Goal: Check status: Check status

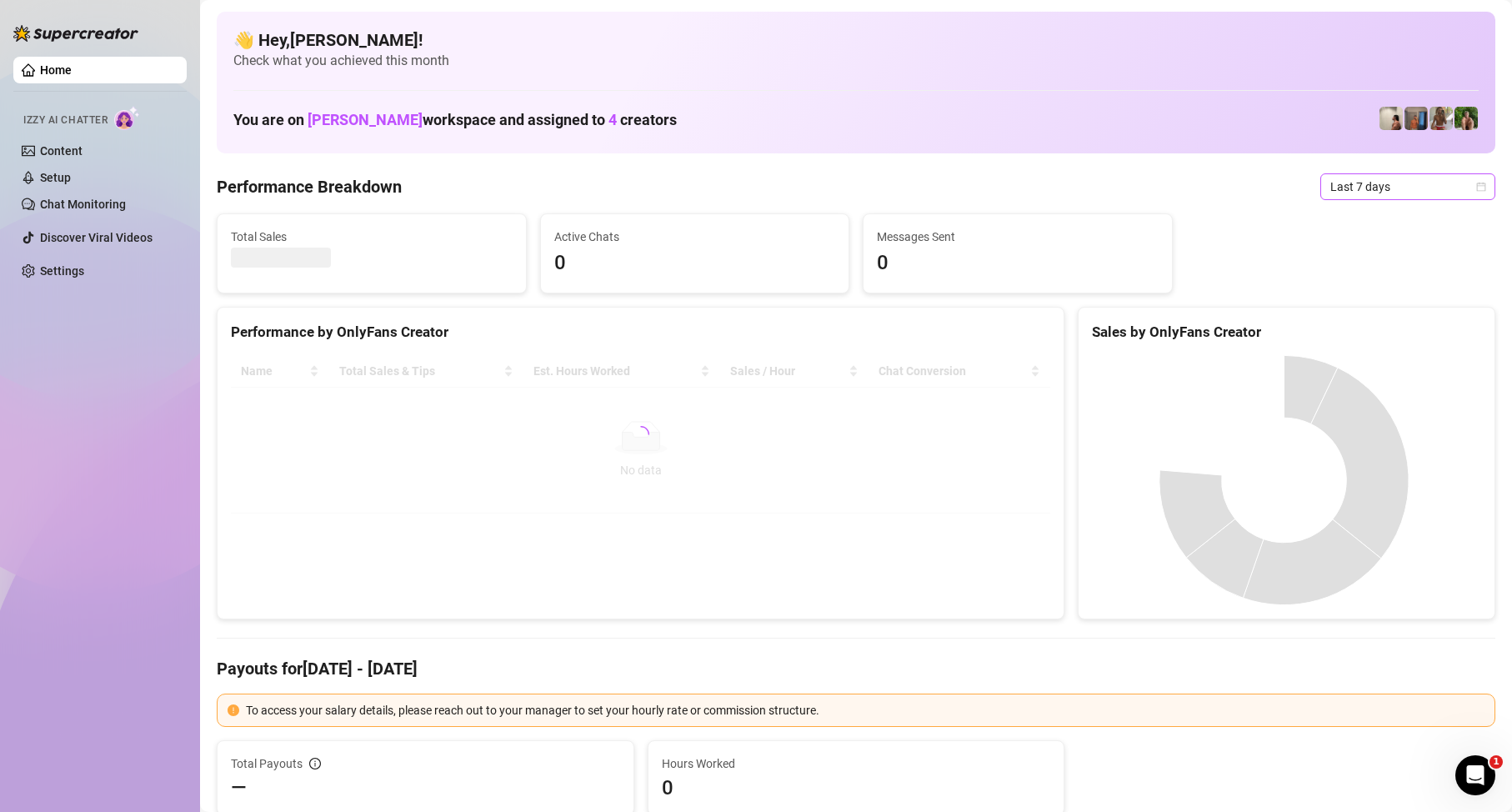
click at [1384, 173] on div "Last 7 days" at bounding box center [1407, 186] width 175 height 27
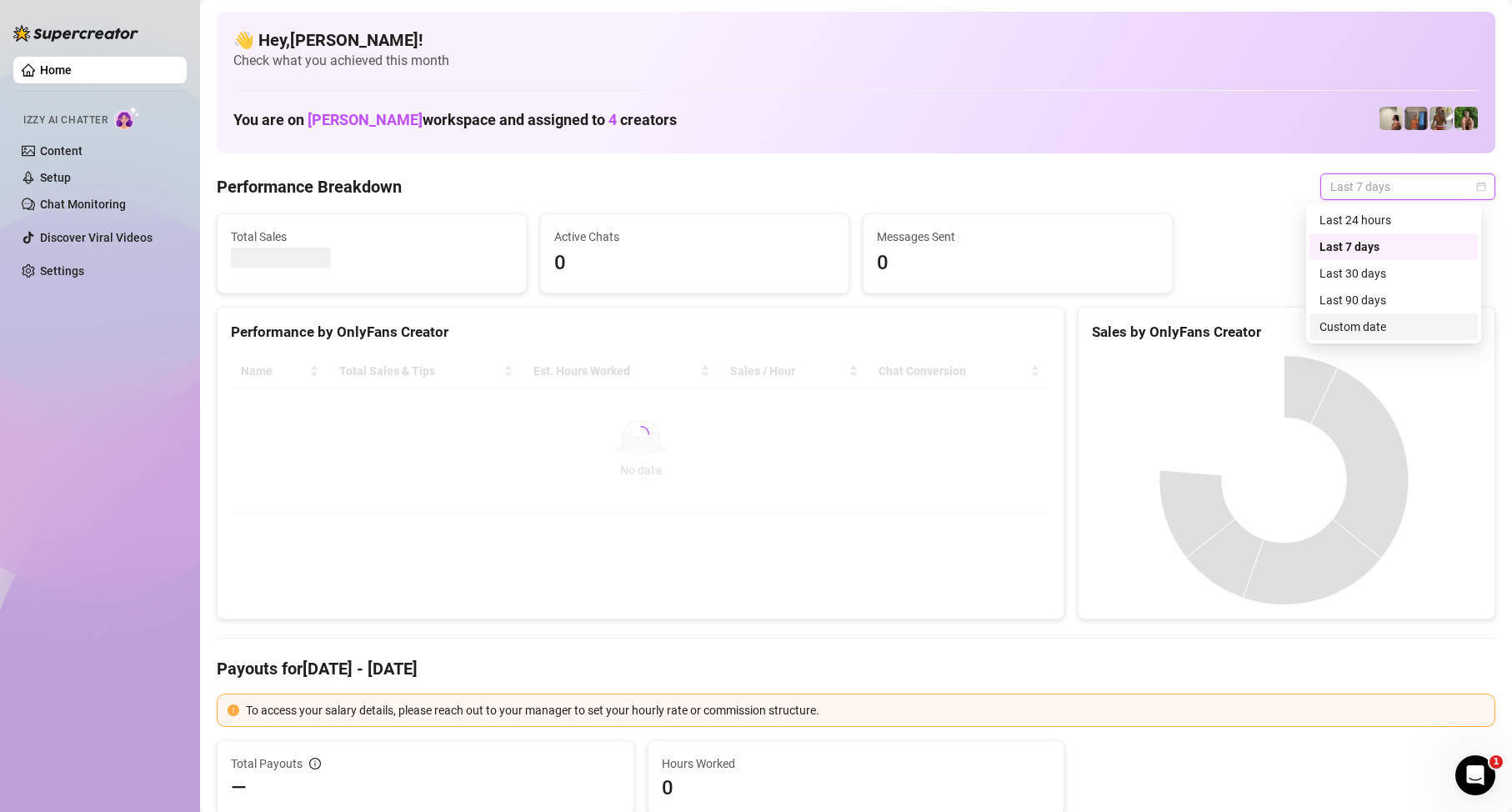
click at [1397, 315] on div "Custom date" at bounding box center [1394, 326] width 168 height 27
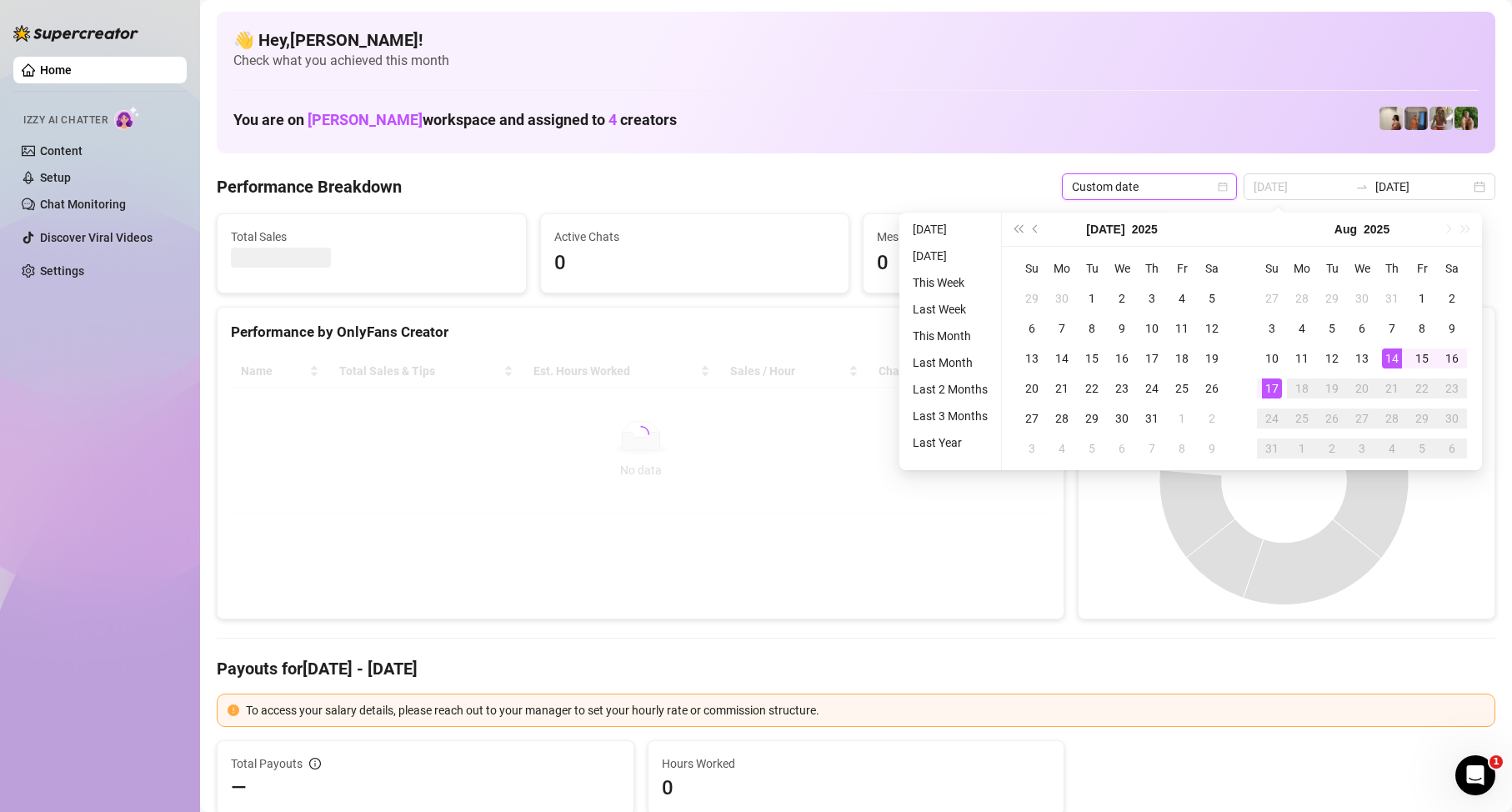
type input "[DATE]"
click at [1272, 389] on div "17" at bounding box center [1272, 388] width 20 height 20
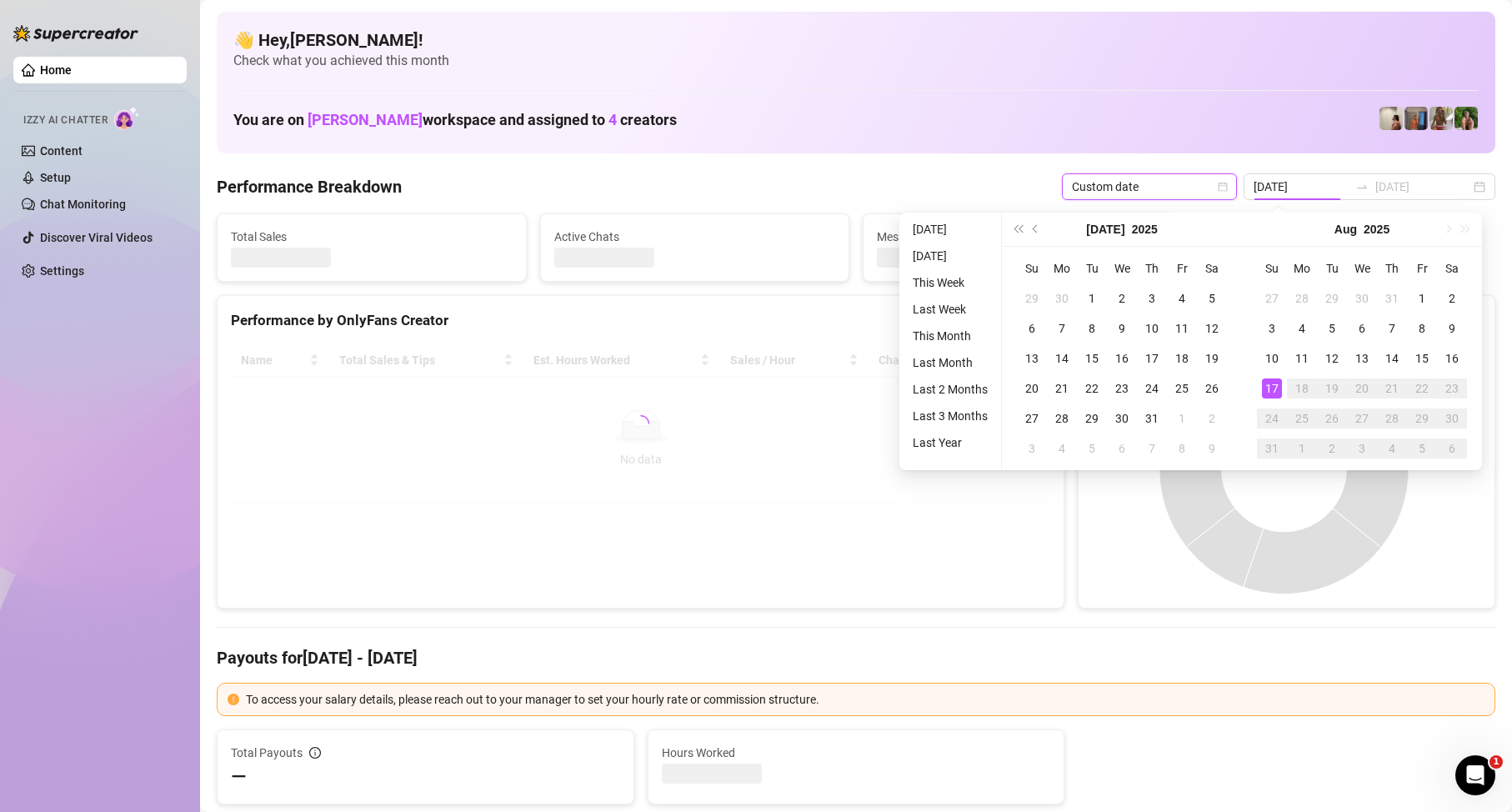
click at [1272, 389] on div "17" at bounding box center [1272, 388] width 20 height 20
type input "[DATE]"
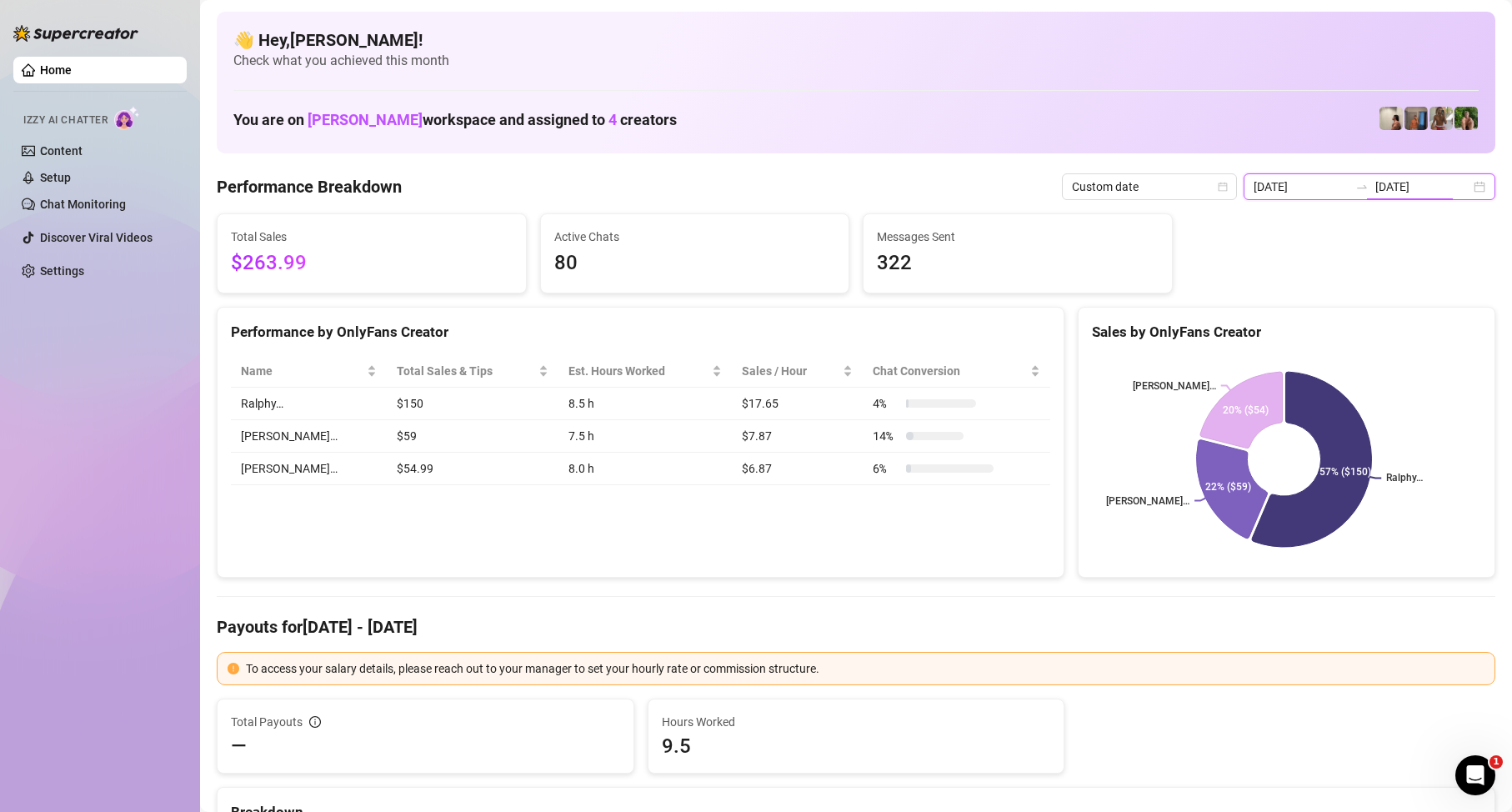
click at [1444, 193] on input "[DATE]" at bounding box center [1422, 187] width 95 height 18
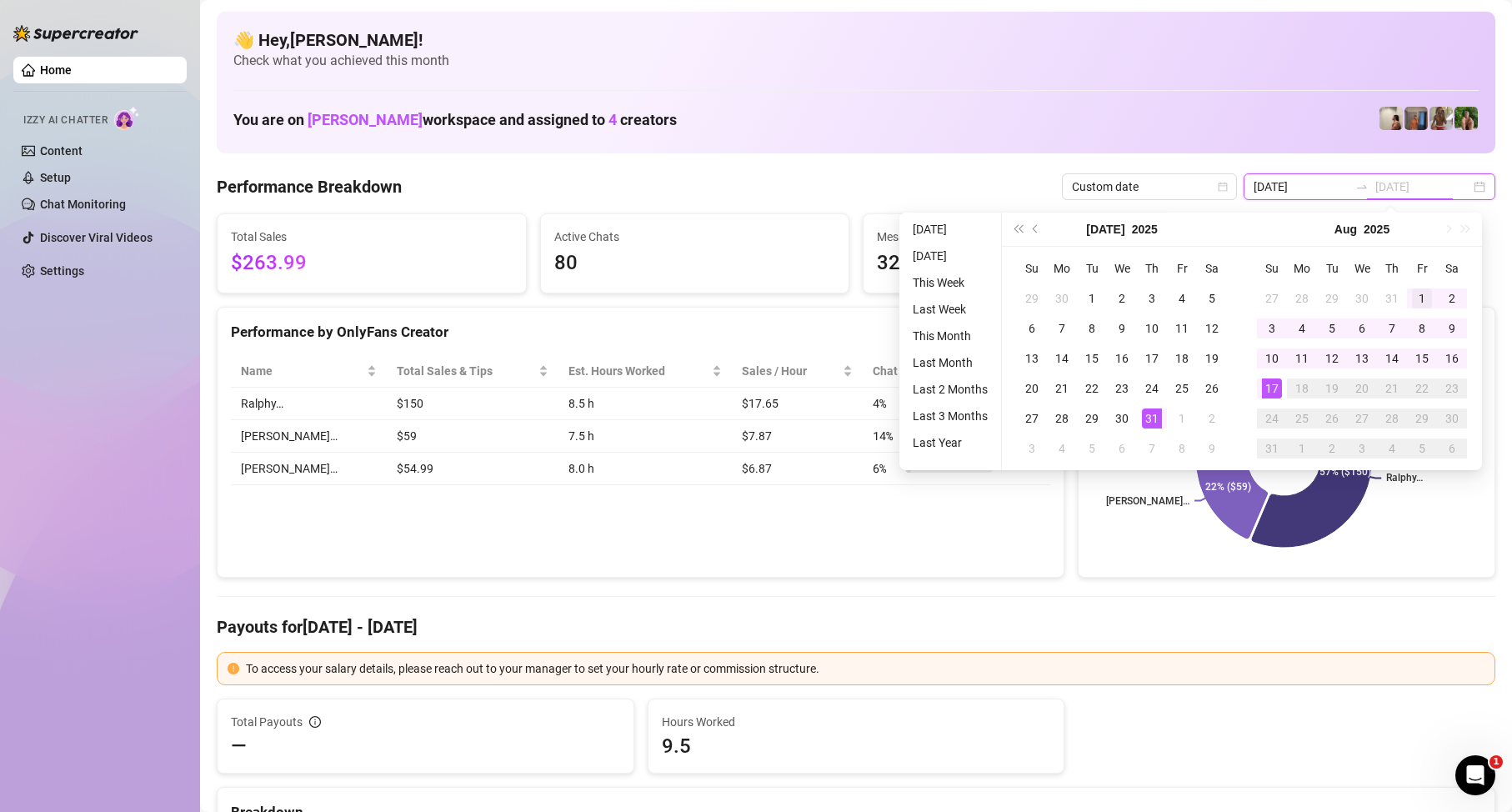
type input "[DATE]"
click at [1420, 293] on div "1" at bounding box center [1422, 298] width 20 height 20
type input "[DATE]"
click at [1273, 388] on div "17" at bounding box center [1272, 388] width 20 height 20
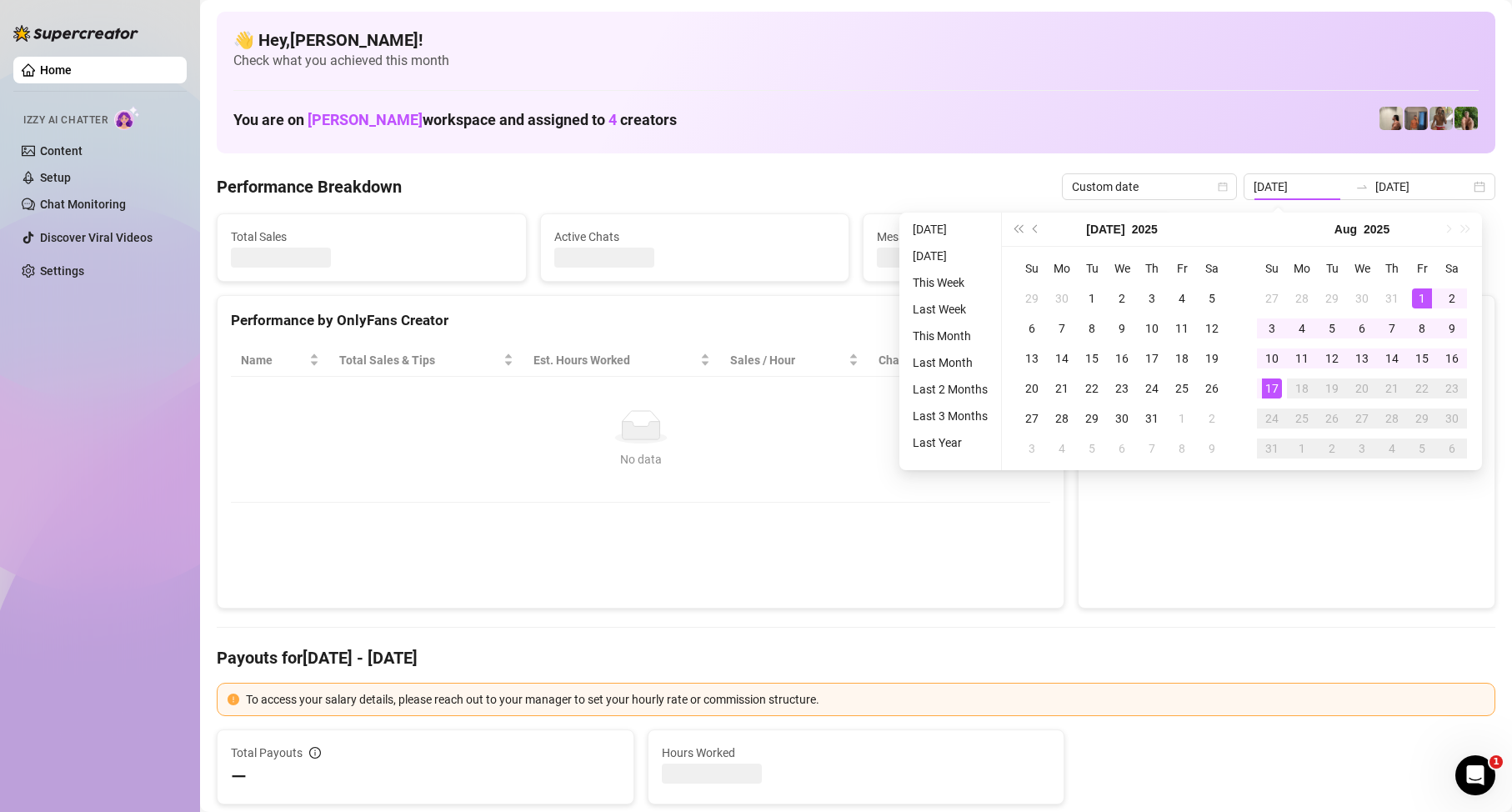
type input "[DATE]"
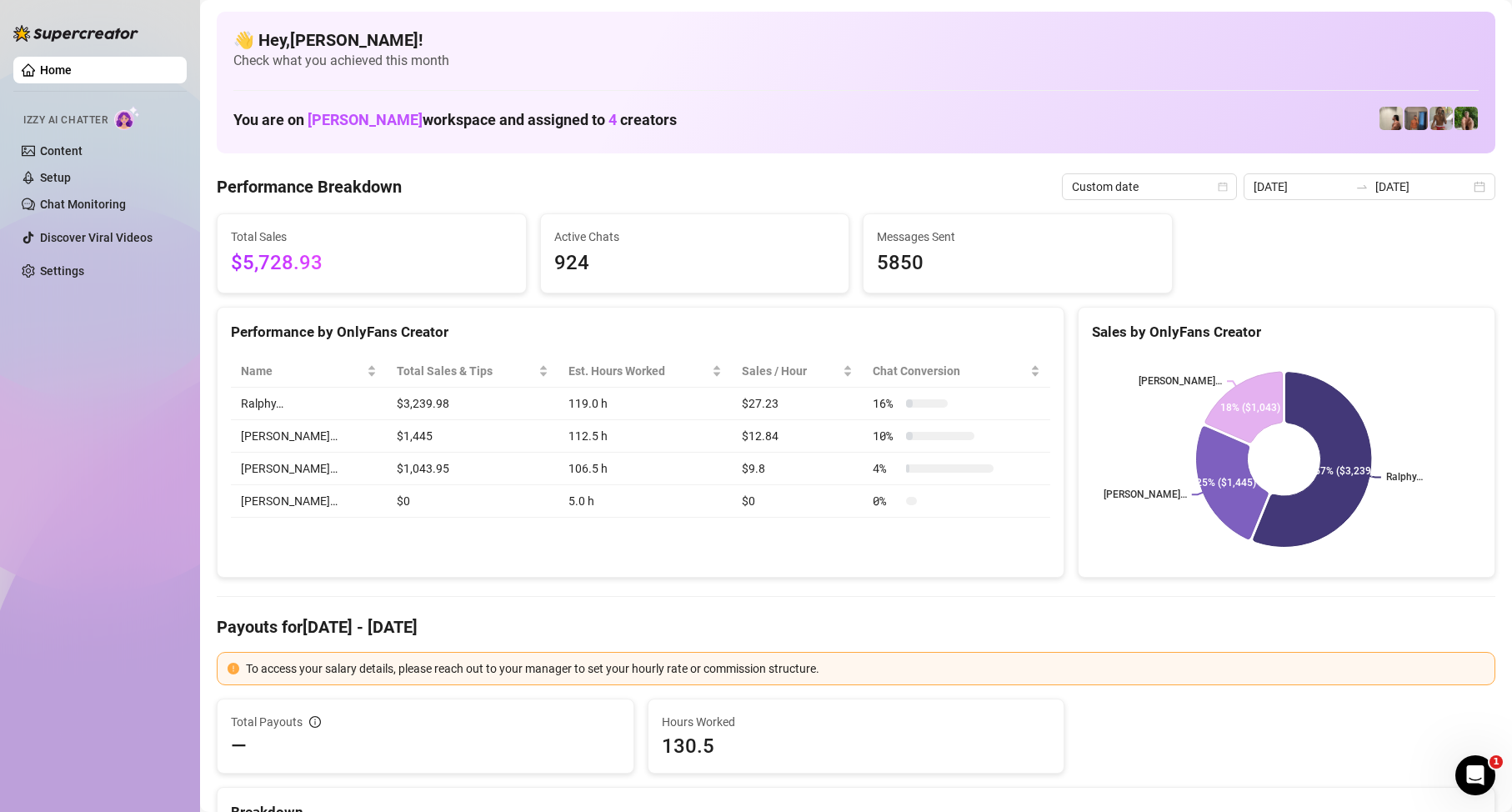
click at [876, 561] on div "Performance by OnlyFans Creator Name Total Sales & Tips Est. Hours Worked Sales…" at bounding box center [641, 443] width 848 height 272
click at [1410, 198] on div "[DATE] [DATE]" at bounding box center [1370, 186] width 252 height 27
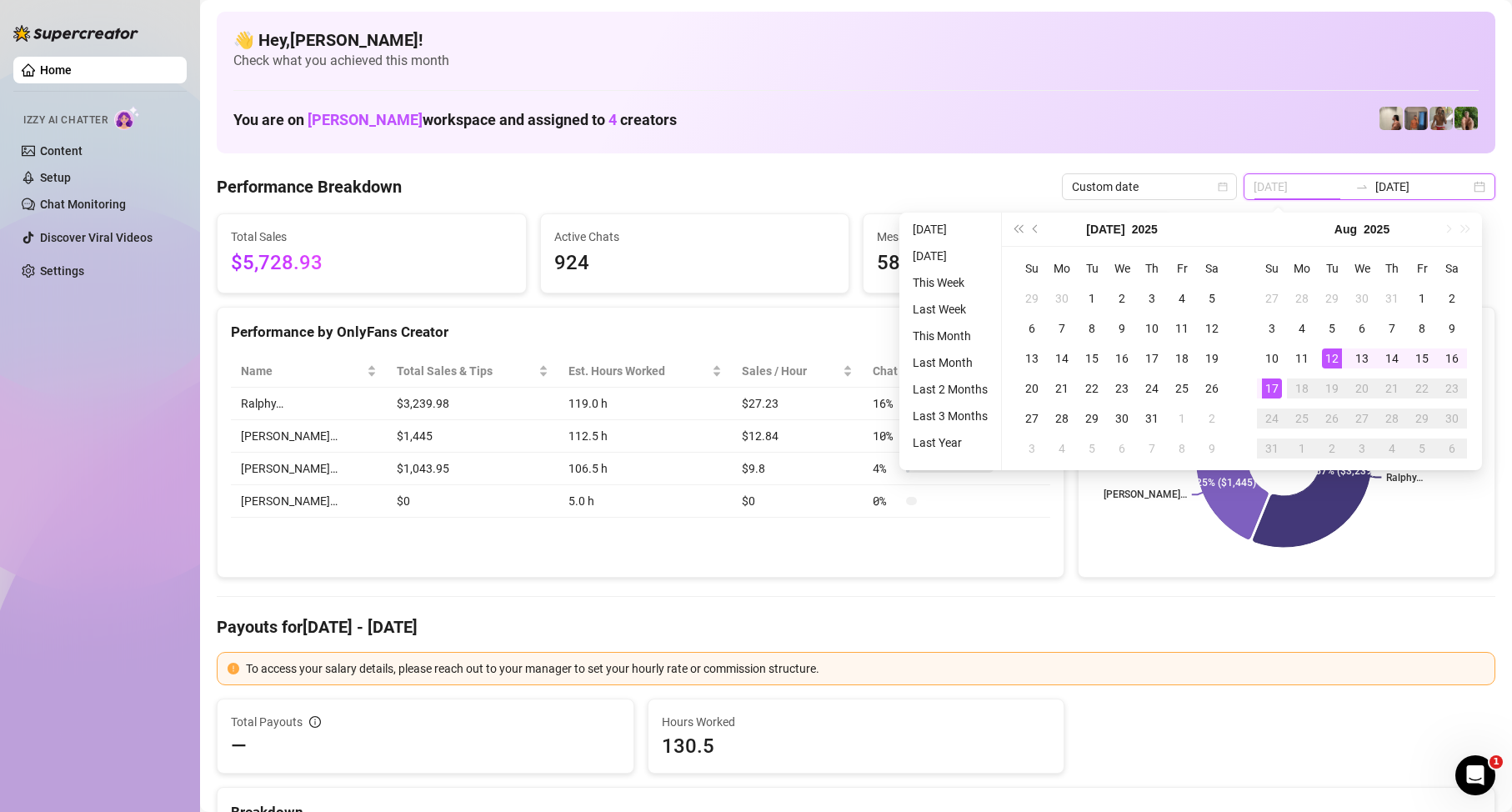
type input "[DATE]"
click at [1270, 388] on div "17" at bounding box center [1272, 388] width 20 height 20
click at [1272, 388] on div "17" at bounding box center [1272, 388] width 20 height 20
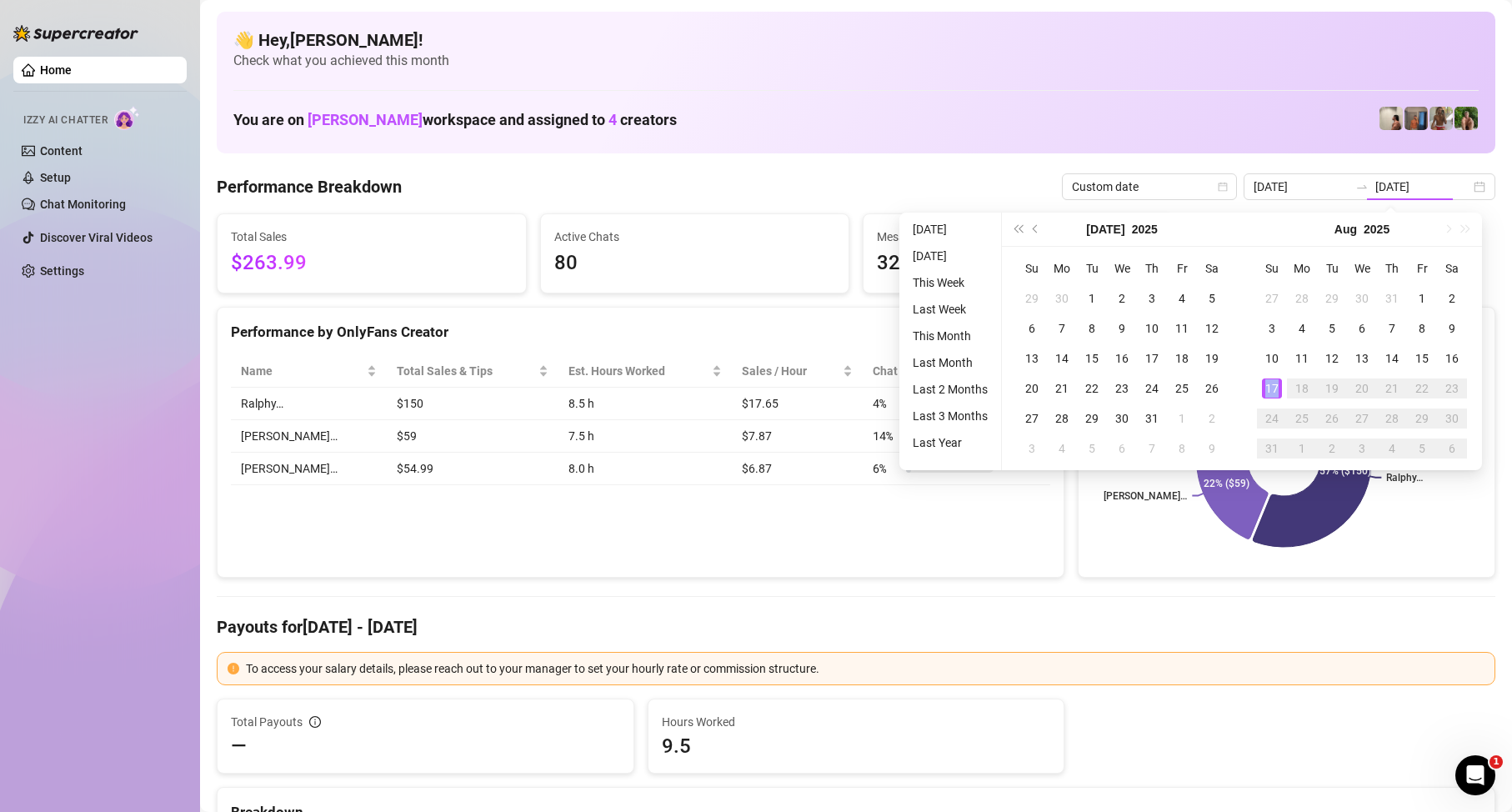
type input "[DATE]"
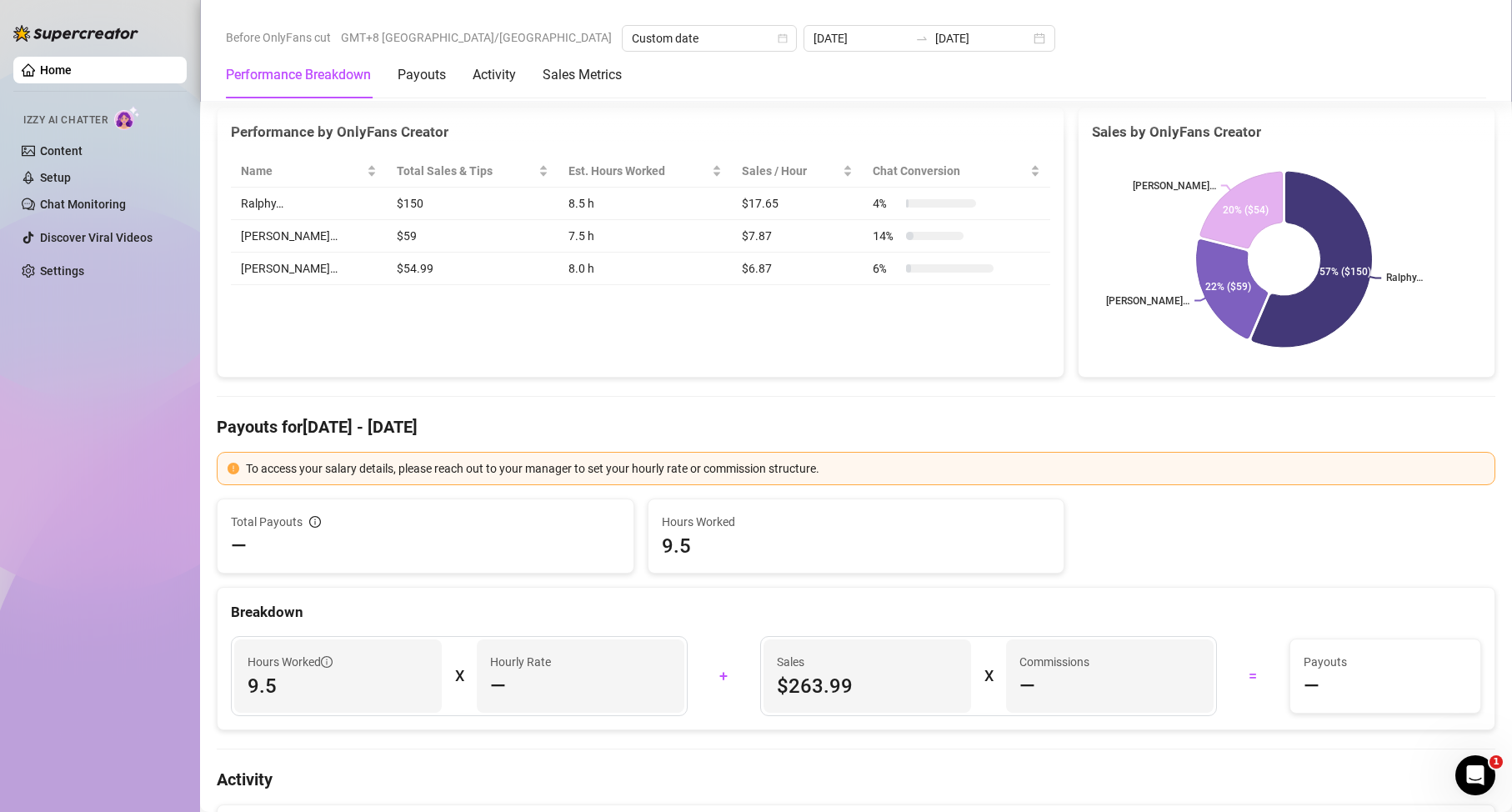
scroll to position [16, 0]
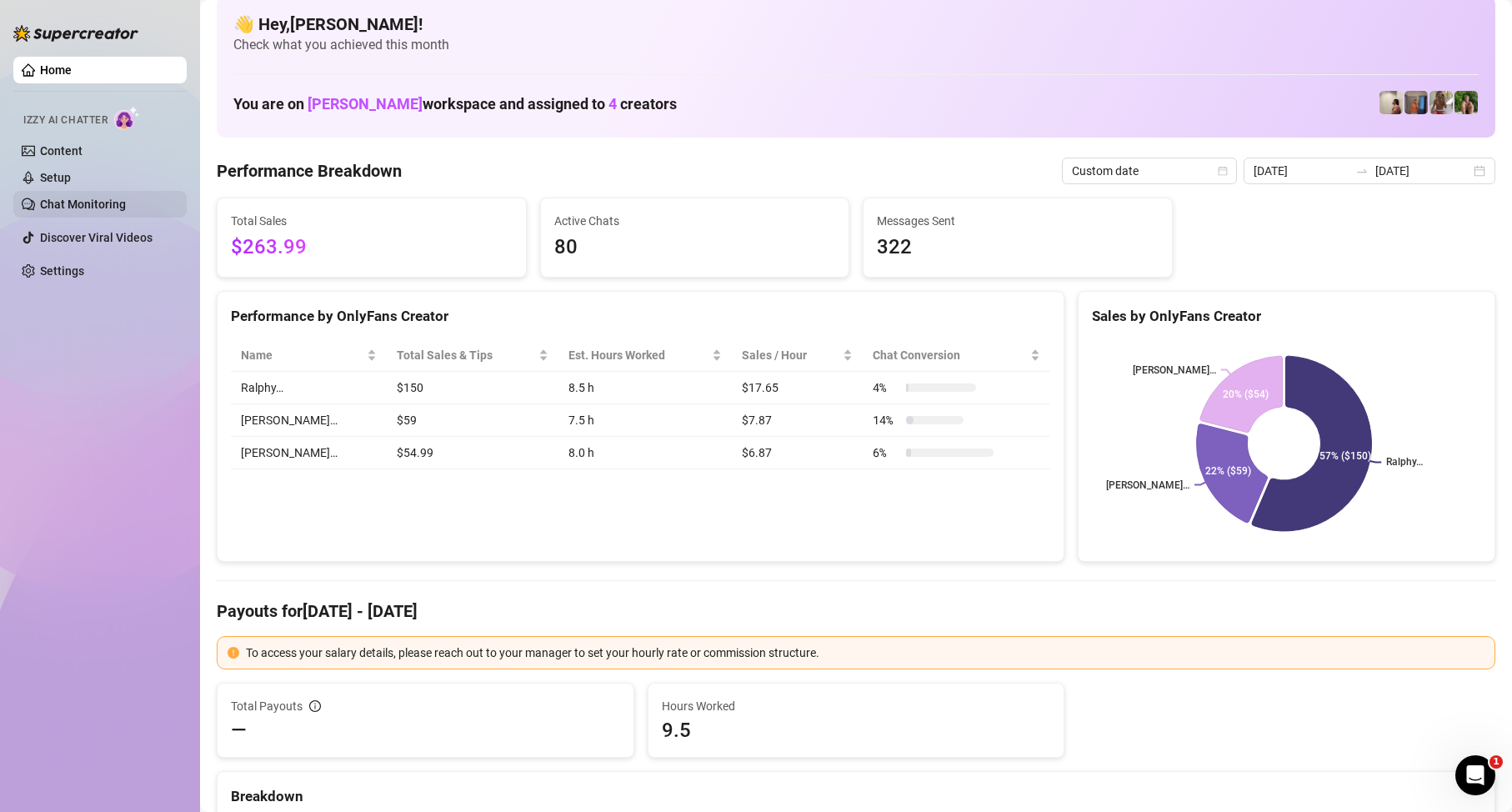
drag, startPoint x: 10, startPoint y: 483, endPoint x: 76, endPoint y: 205, distance: 285.3
click at [16, 468] on aside "Home Izzy AI Chatter Content Setup Chat Monitoring Discover Viral Videos Settin…" at bounding box center [100, 406] width 200 height 812
